Goal: Information Seeking & Learning: Learn about a topic

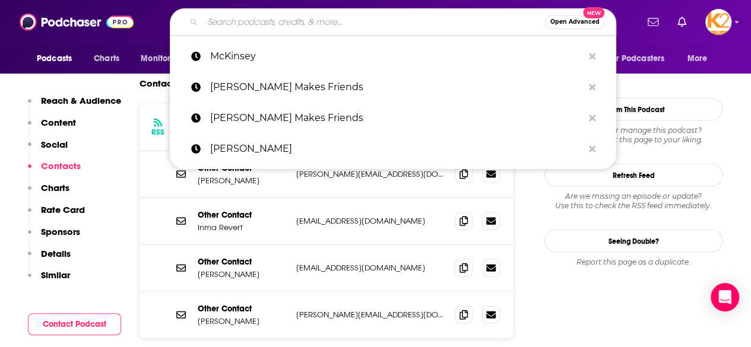
scroll to position [1184, 0]
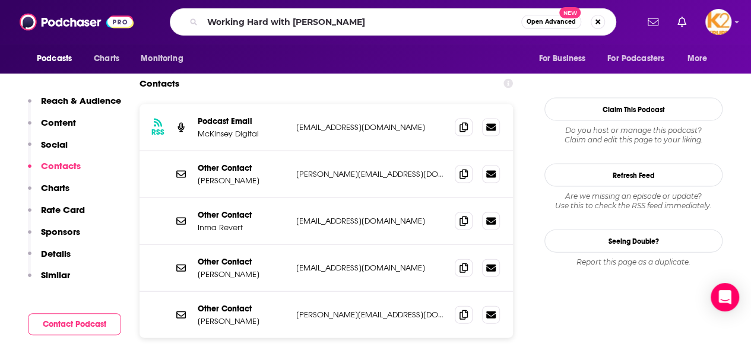
type input "Working Hard with [PERSON_NAME]"
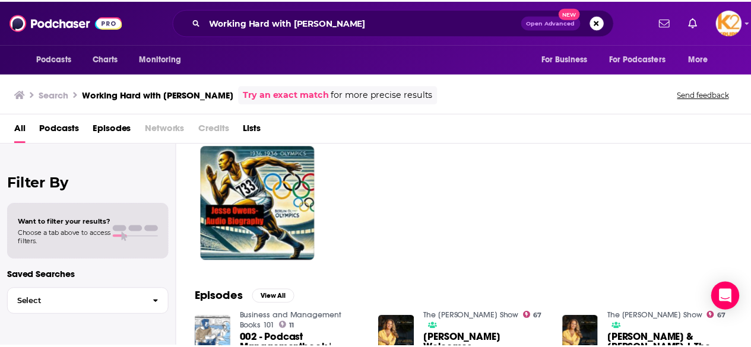
scroll to position [2, 0]
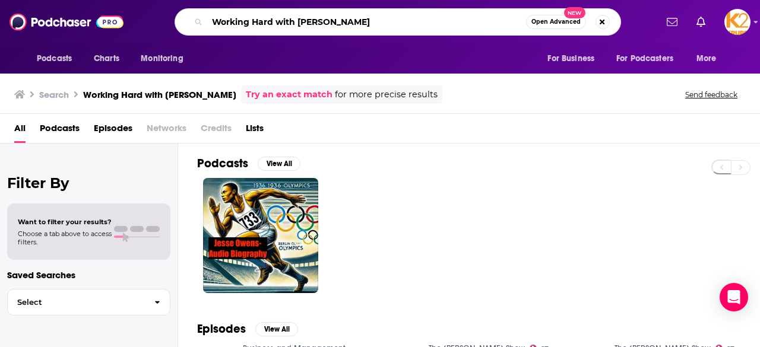
click at [352, 21] on input "Working Hard with [PERSON_NAME]" at bounding box center [366, 21] width 319 height 19
type input "Working Hard with [PERSON_NAME]"
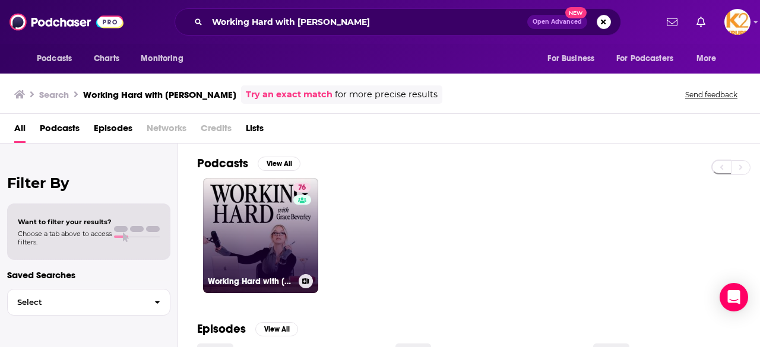
click at [268, 254] on link "76 Working Hard with [PERSON_NAME]" at bounding box center [260, 235] width 115 height 115
